Goal: Navigation & Orientation: Find specific page/section

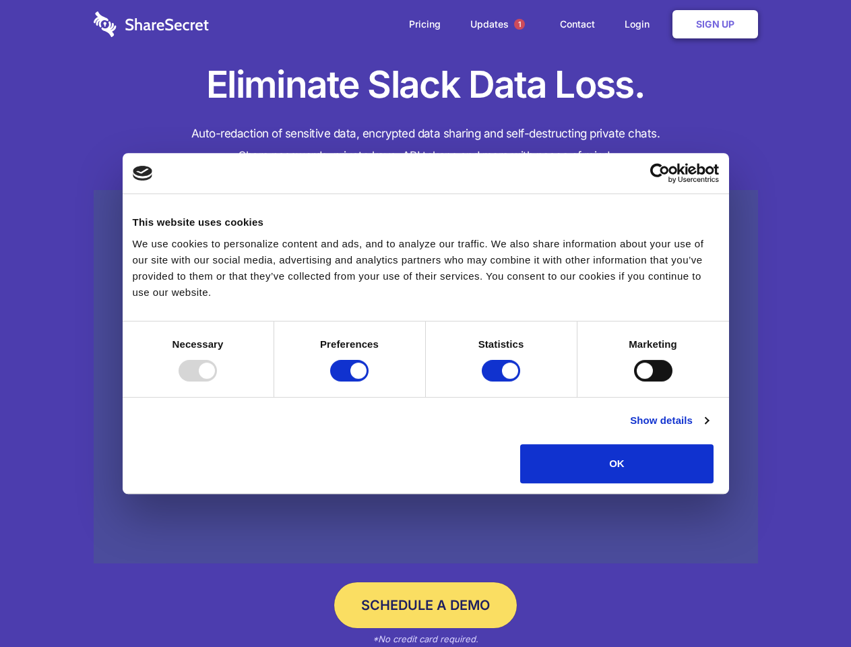
click at [217, 382] on div at bounding box center [198, 371] width 38 height 22
click at [369, 382] on input "Preferences" at bounding box center [349, 371] width 38 height 22
checkbox input "false"
click at [503, 382] on input "Statistics" at bounding box center [501, 371] width 38 height 22
checkbox input "false"
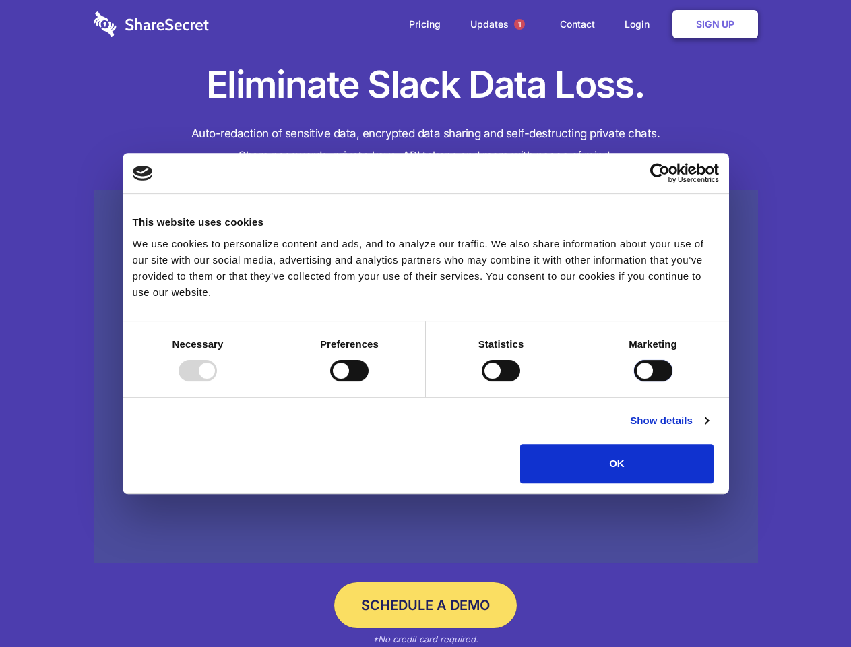
click at [634, 382] on input "Marketing" at bounding box center [653, 371] width 38 height 22
checkbox input "true"
click at [708, 429] on link "Show details" at bounding box center [669, 421] width 78 height 16
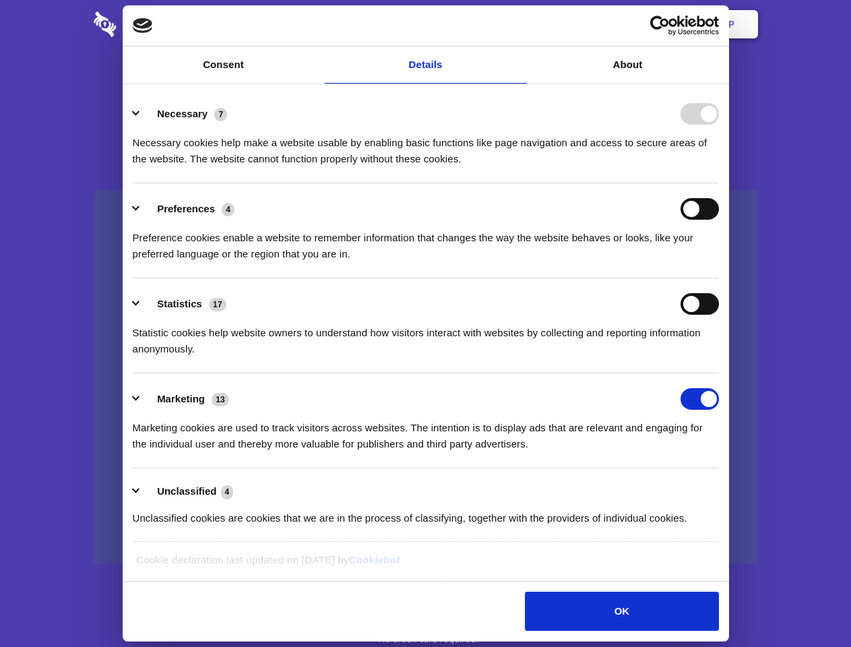
click at [719, 357] on div "Statistic cookies help website owners to understand how visitors interact with …" at bounding box center [426, 336] width 586 height 42
click at [519, 24] on span "1" at bounding box center [519, 24] width 11 height 11
